Goal: Navigation & Orientation: Find specific page/section

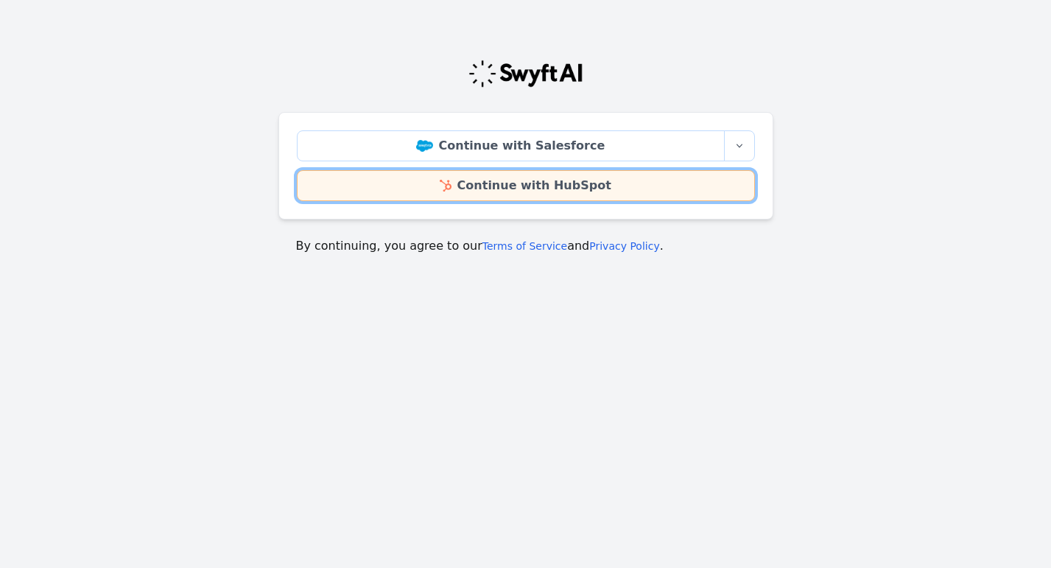
click at [523, 191] on link "Continue with HubSpot" at bounding box center [526, 185] width 458 height 31
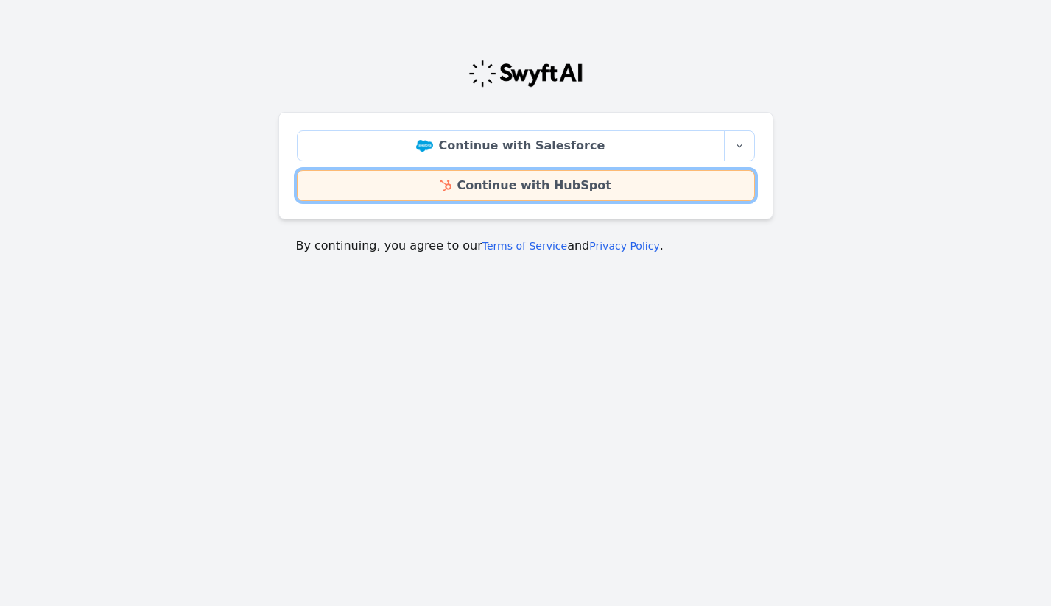
click at [524, 183] on link "Continue with HubSpot" at bounding box center [526, 185] width 458 height 31
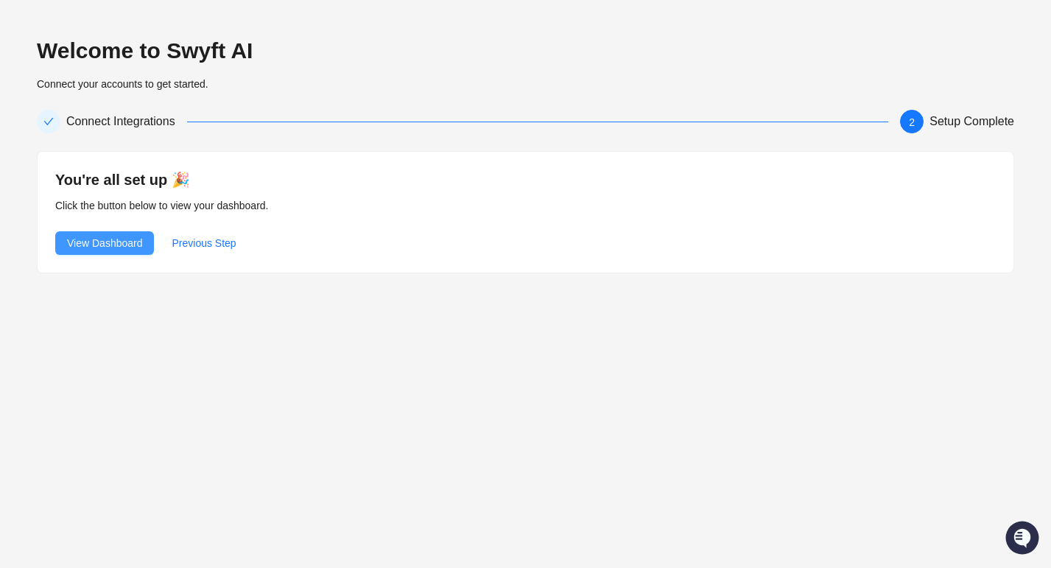
click at [122, 241] on span "View Dashboard" at bounding box center [104, 243] width 75 height 16
